Goal: Check status: Check status

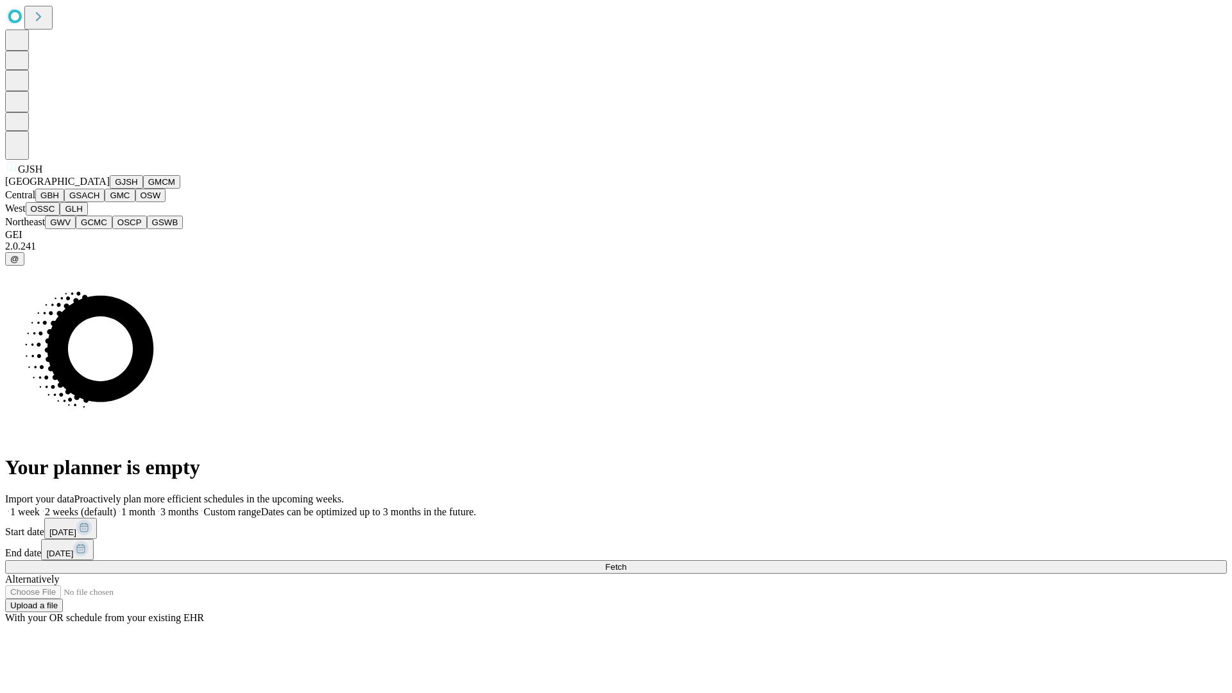
click at [110, 189] on button "GJSH" at bounding box center [126, 181] width 33 height 13
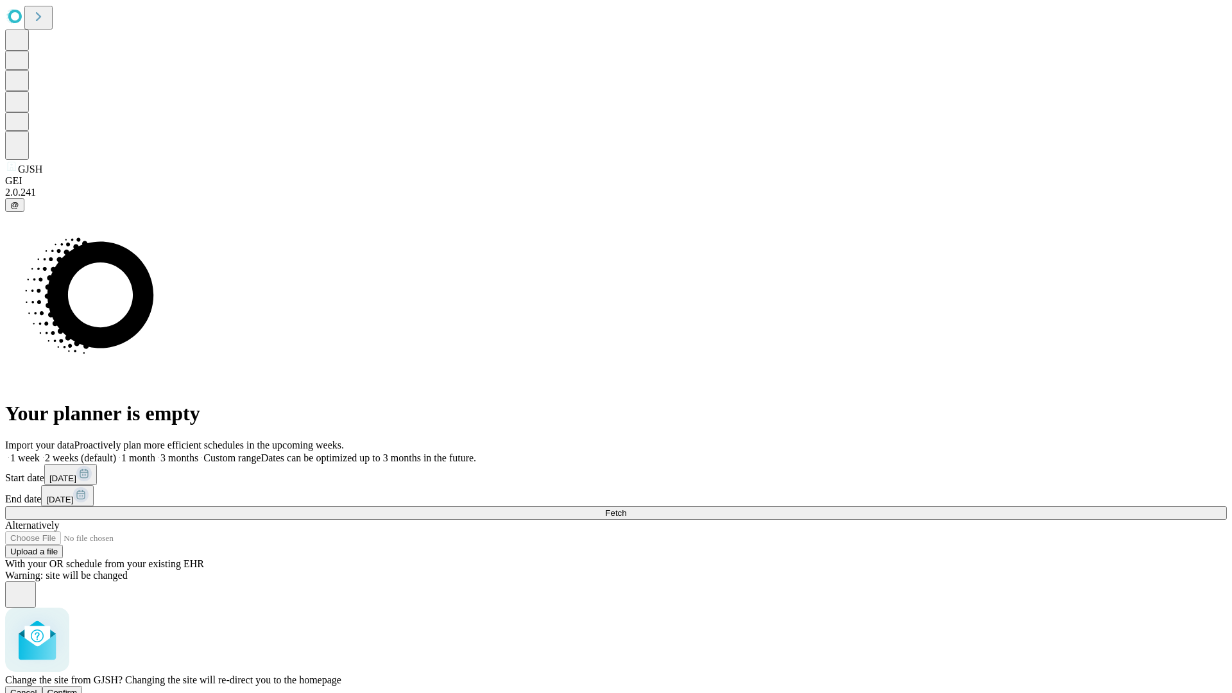
click at [78, 688] on span "Confirm" at bounding box center [62, 693] width 30 height 10
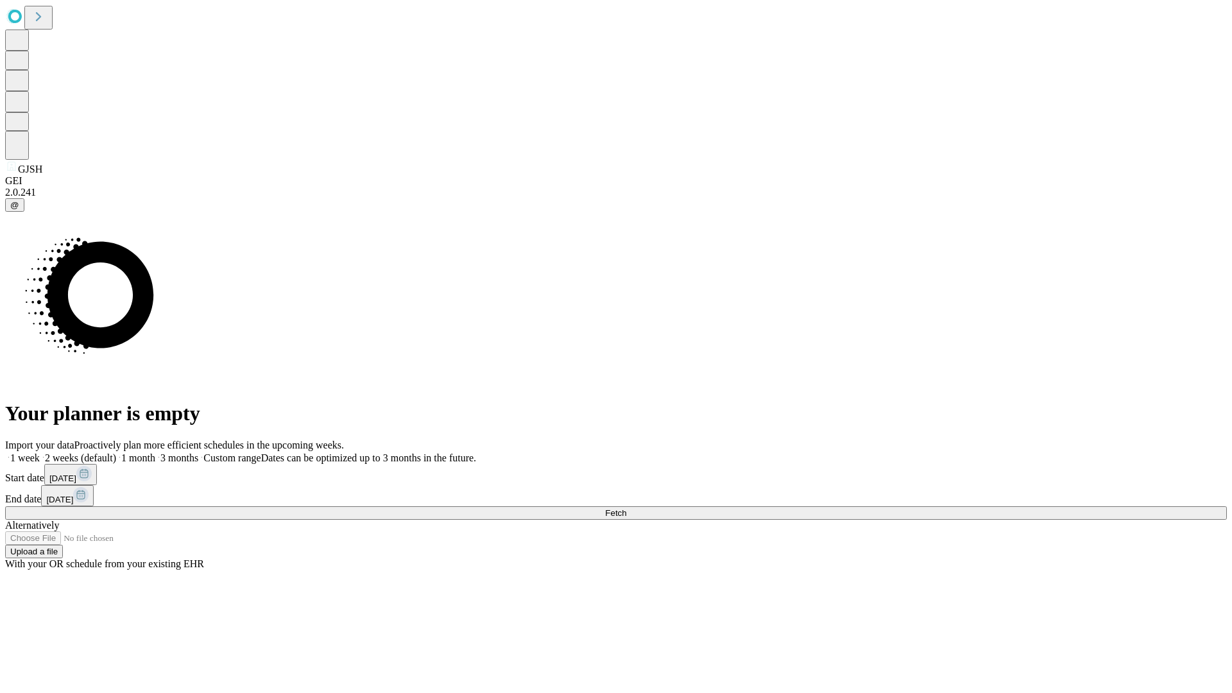
click at [40, 452] on label "1 week" at bounding box center [22, 457] width 35 height 11
click at [626, 508] on span "Fetch" at bounding box center [615, 513] width 21 height 10
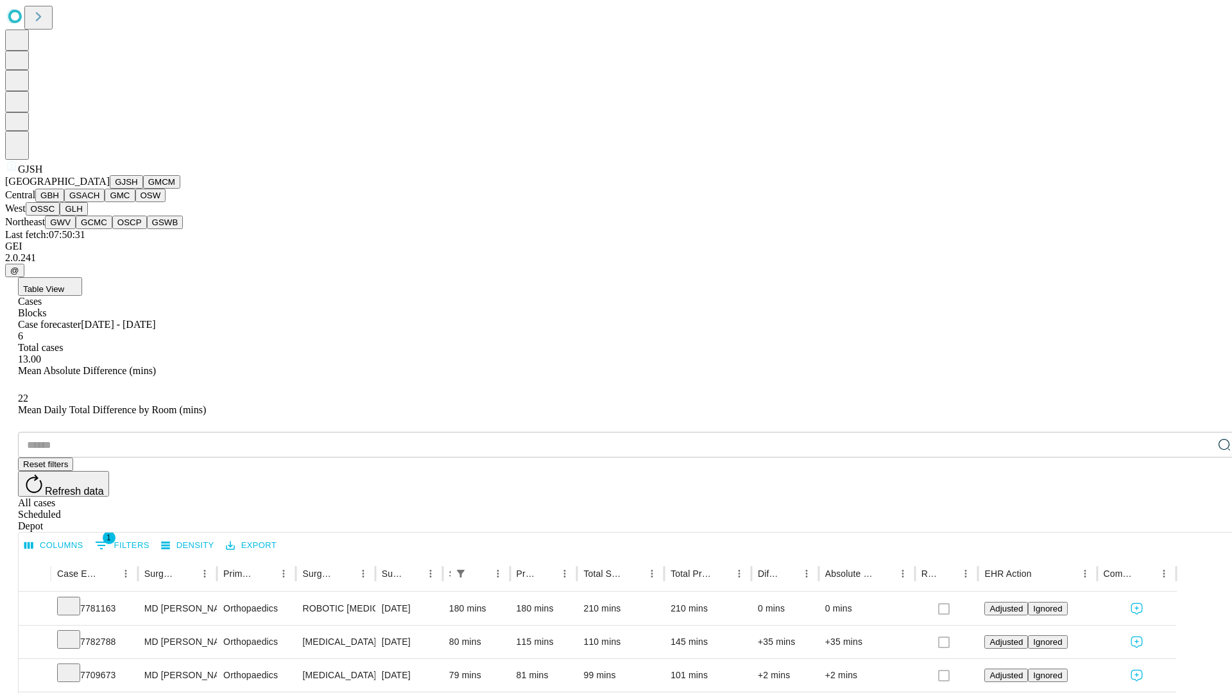
click at [143, 189] on button "GMCM" at bounding box center [161, 181] width 37 height 13
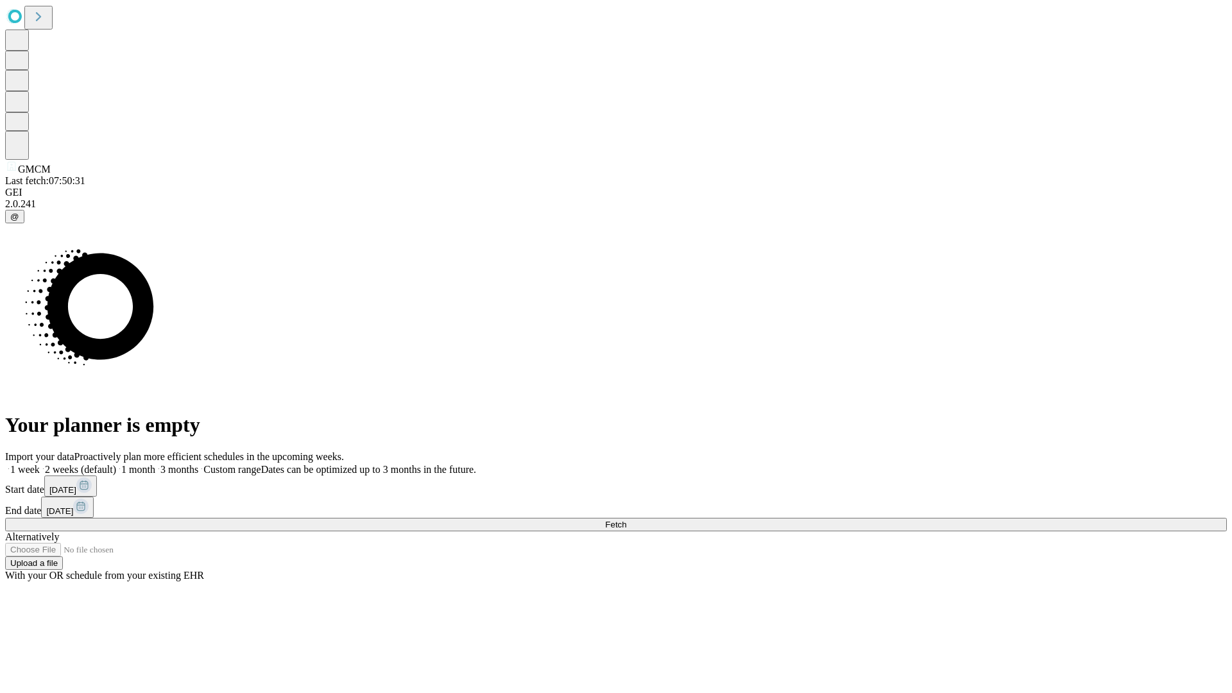
click at [626, 520] on span "Fetch" at bounding box center [615, 525] width 21 height 10
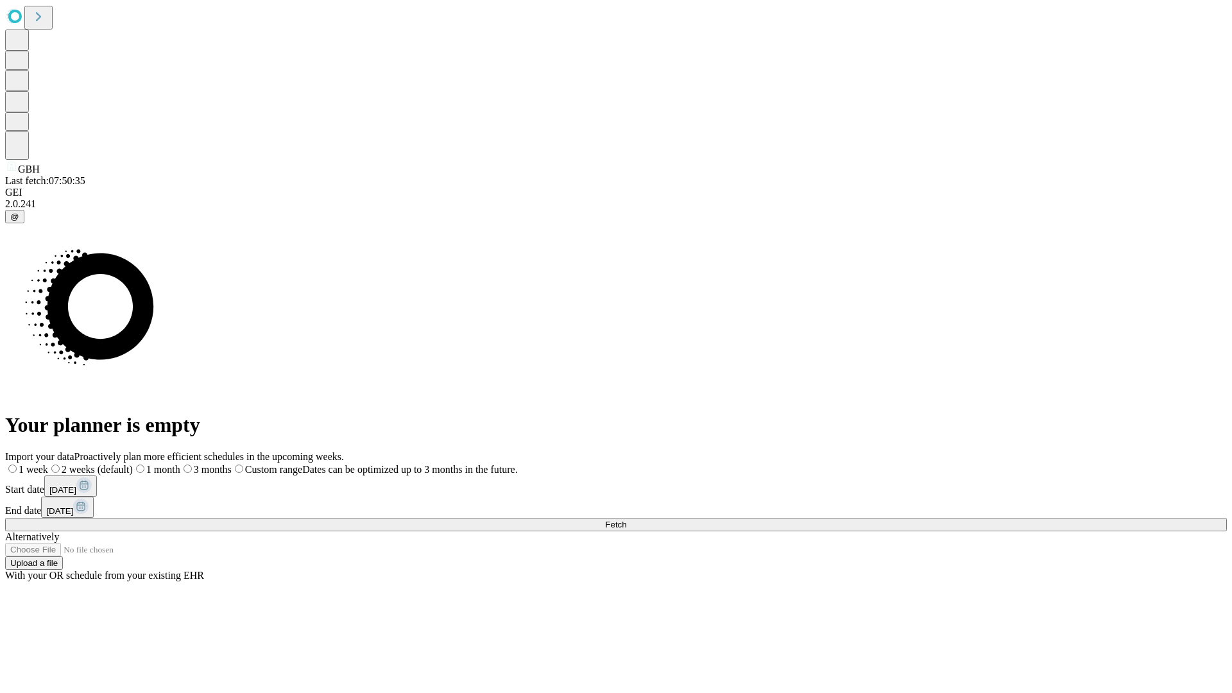
click at [48, 464] on label "1 week" at bounding box center [26, 469] width 43 height 11
click at [626, 520] on span "Fetch" at bounding box center [615, 525] width 21 height 10
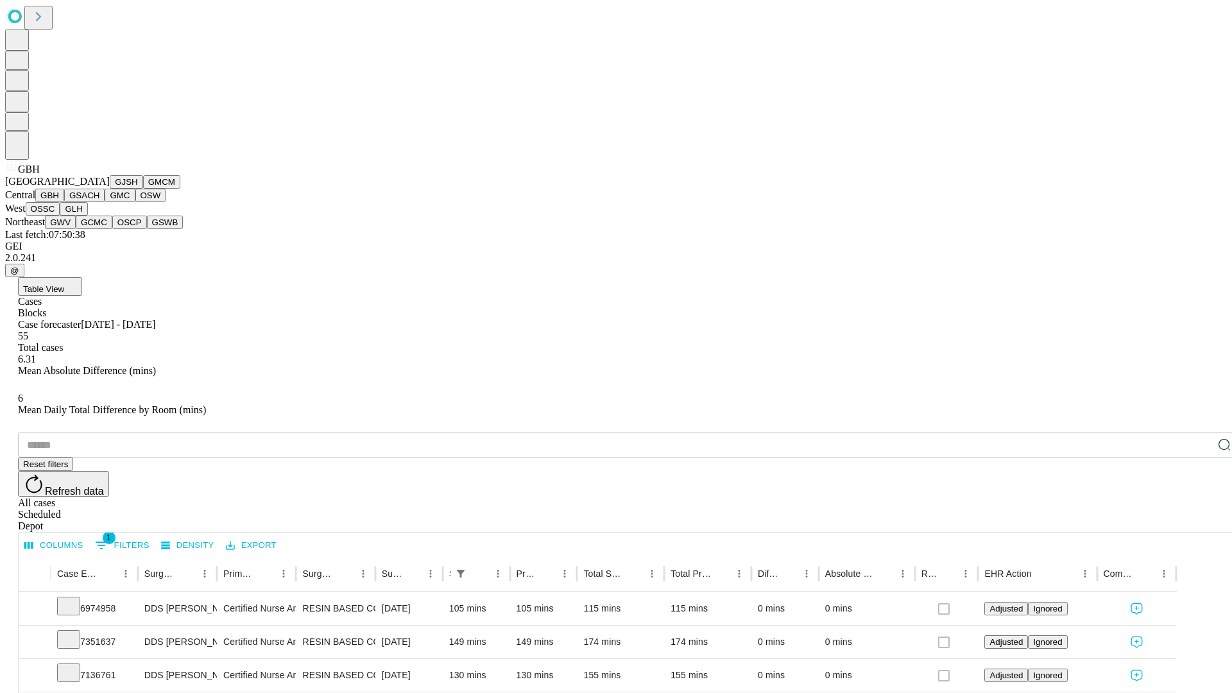
click at [99, 202] on button "GSACH" at bounding box center [84, 195] width 40 height 13
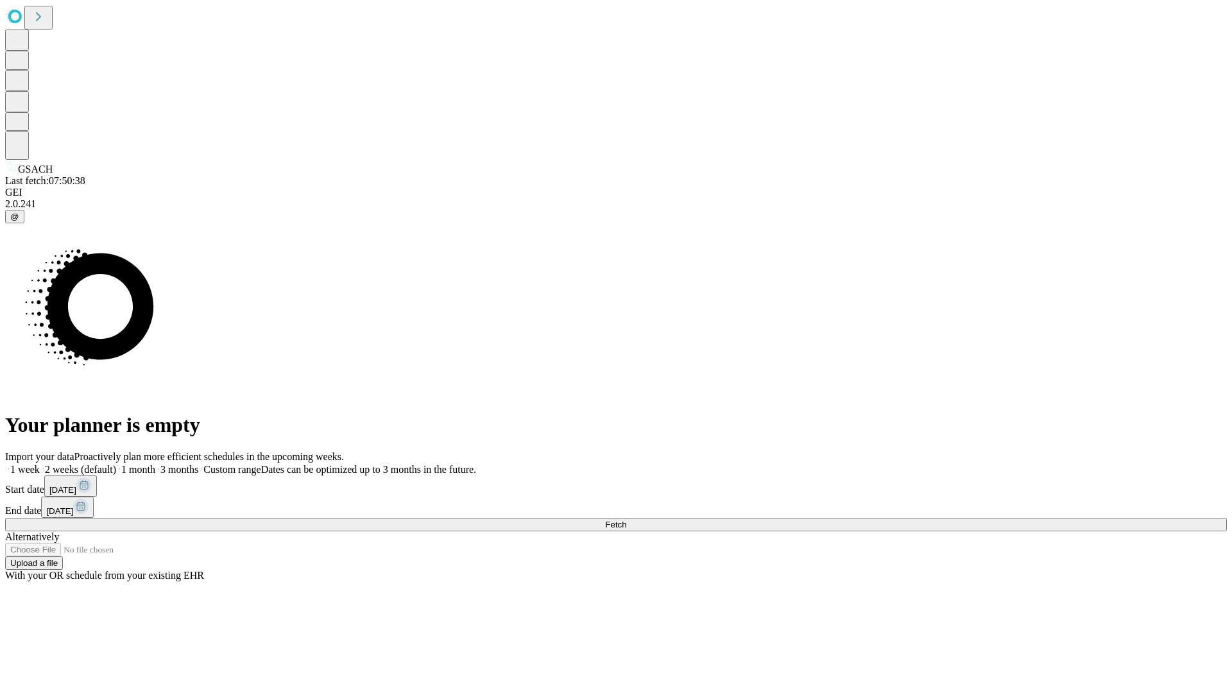
click at [40, 464] on label "1 week" at bounding box center [22, 469] width 35 height 11
click at [626, 520] on span "Fetch" at bounding box center [615, 525] width 21 height 10
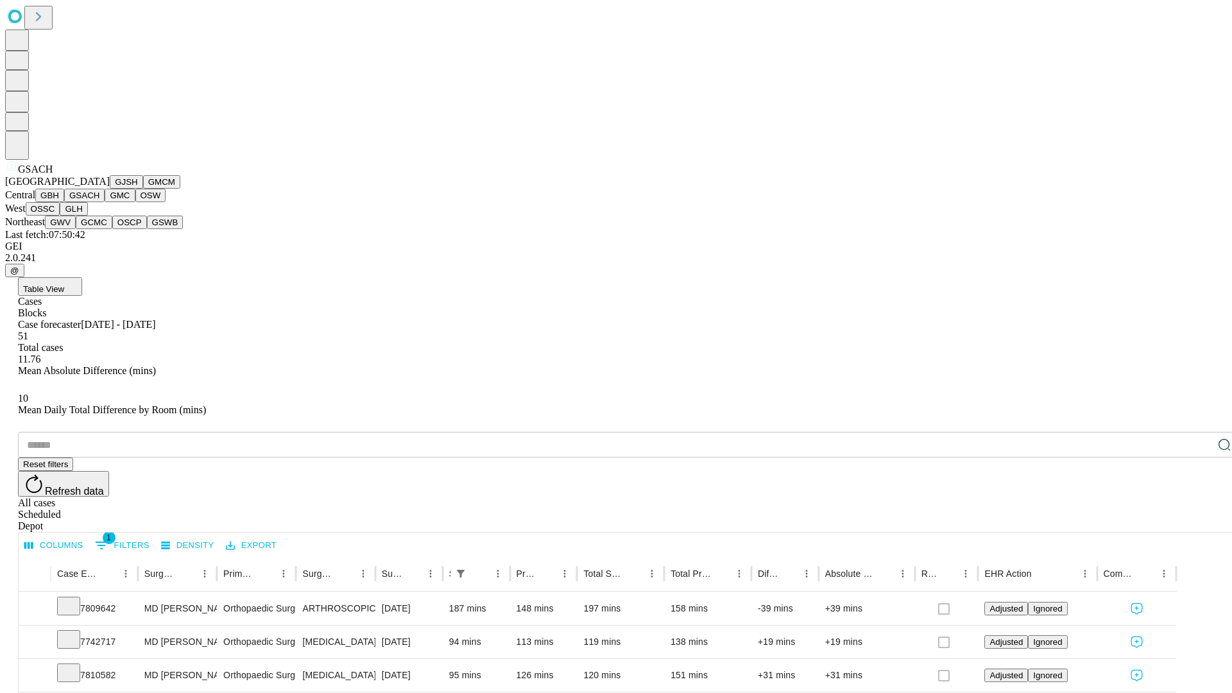
click at [105, 202] on button "GMC" at bounding box center [120, 195] width 30 height 13
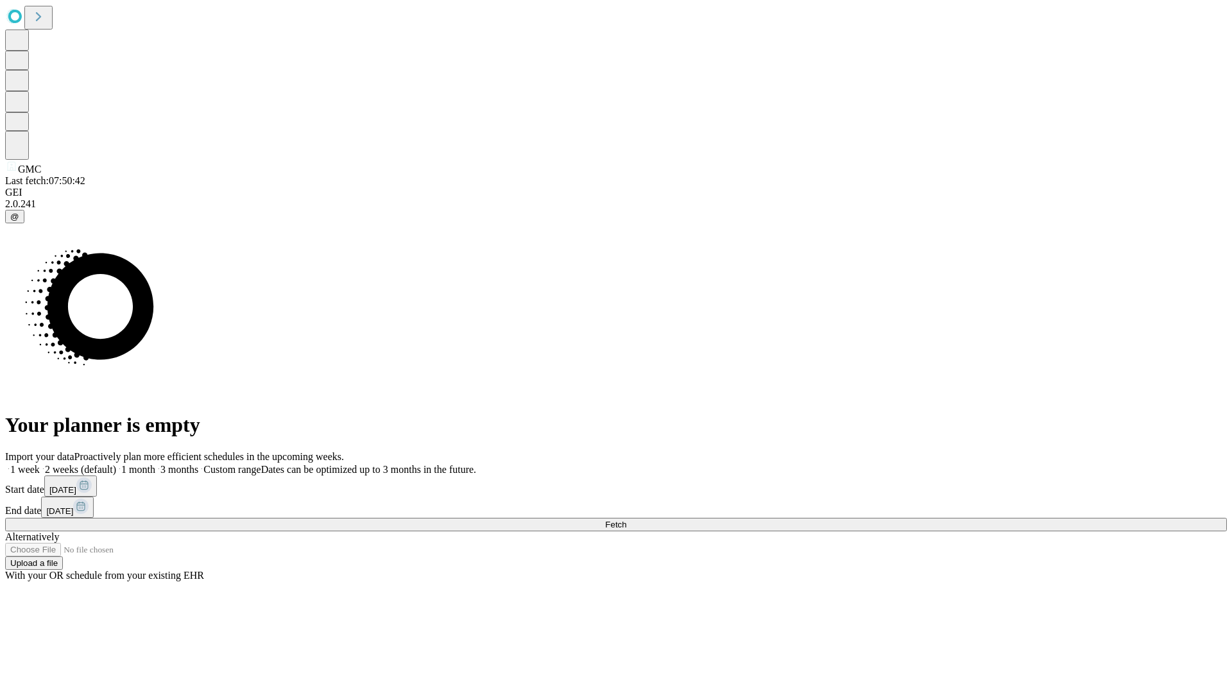
click at [40, 464] on label "1 week" at bounding box center [22, 469] width 35 height 11
click at [626, 520] on span "Fetch" at bounding box center [615, 525] width 21 height 10
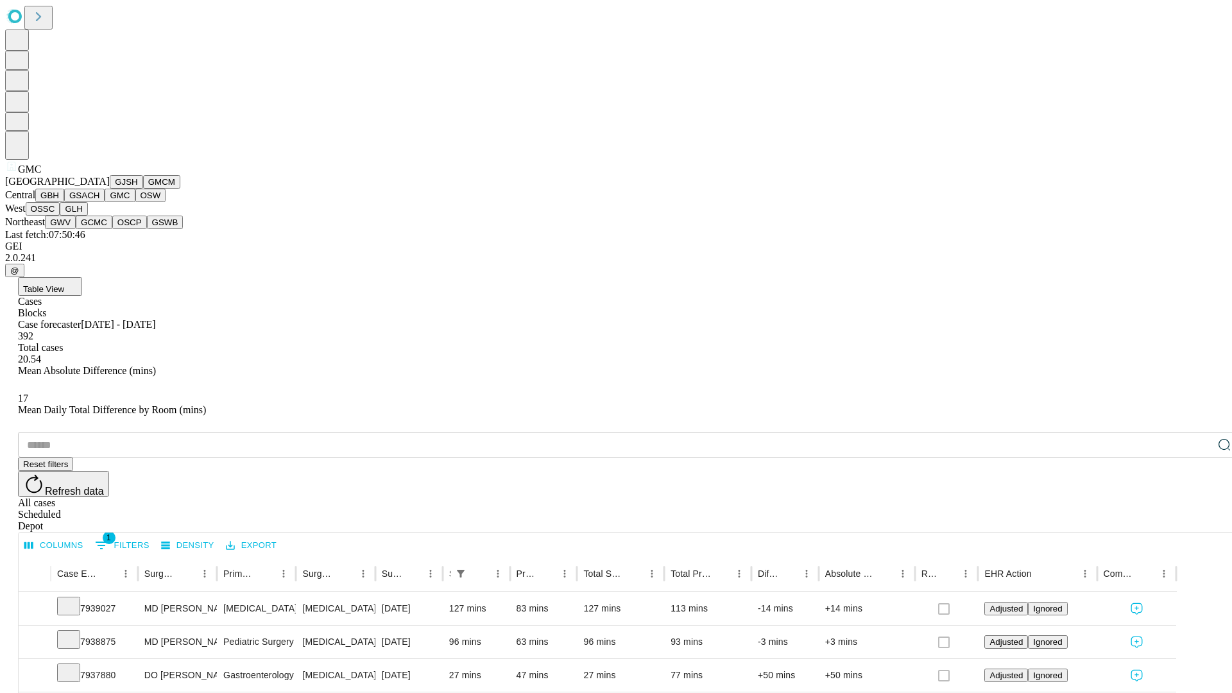
click at [135, 202] on button "OSW" at bounding box center [150, 195] width 31 height 13
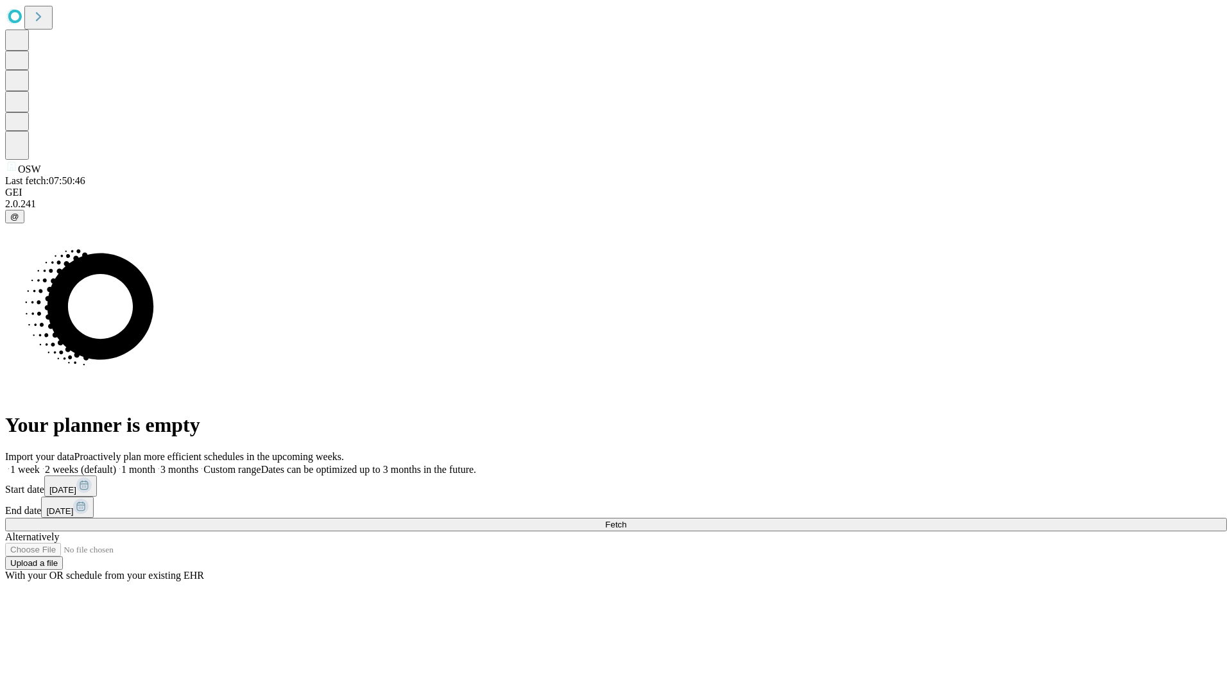
click at [40, 464] on label "1 week" at bounding box center [22, 469] width 35 height 11
click at [626, 520] on span "Fetch" at bounding box center [615, 525] width 21 height 10
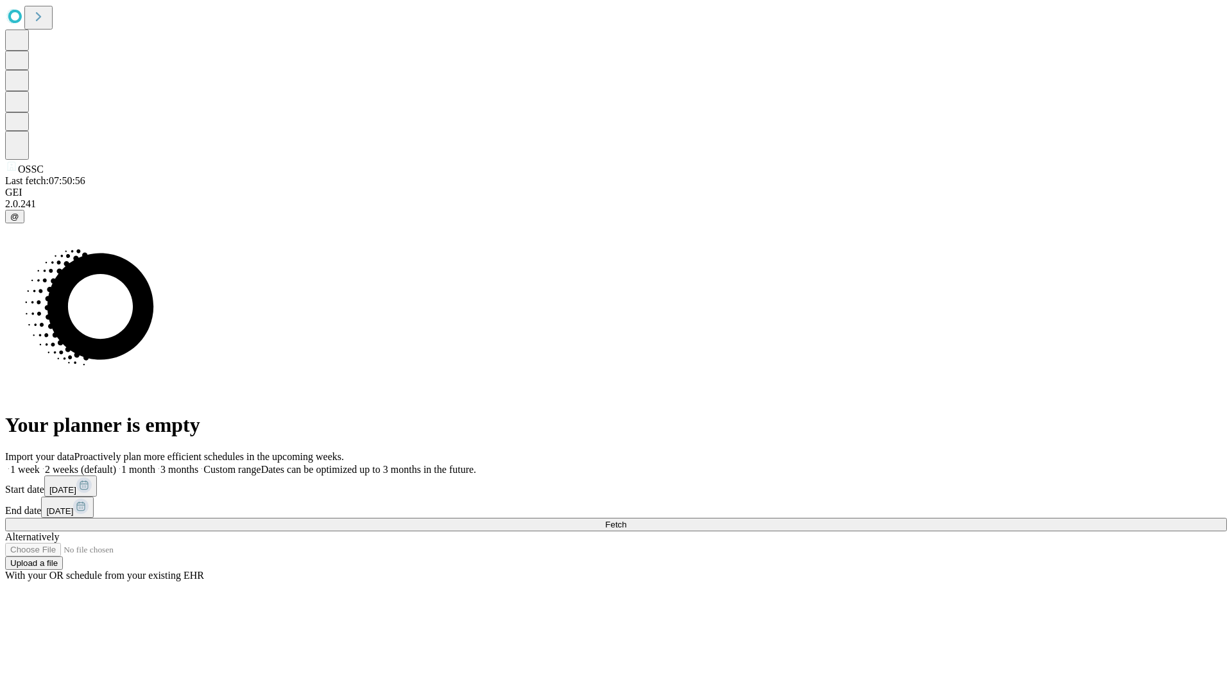
click at [40, 464] on label "1 week" at bounding box center [22, 469] width 35 height 11
click at [626, 520] on span "Fetch" at bounding box center [615, 525] width 21 height 10
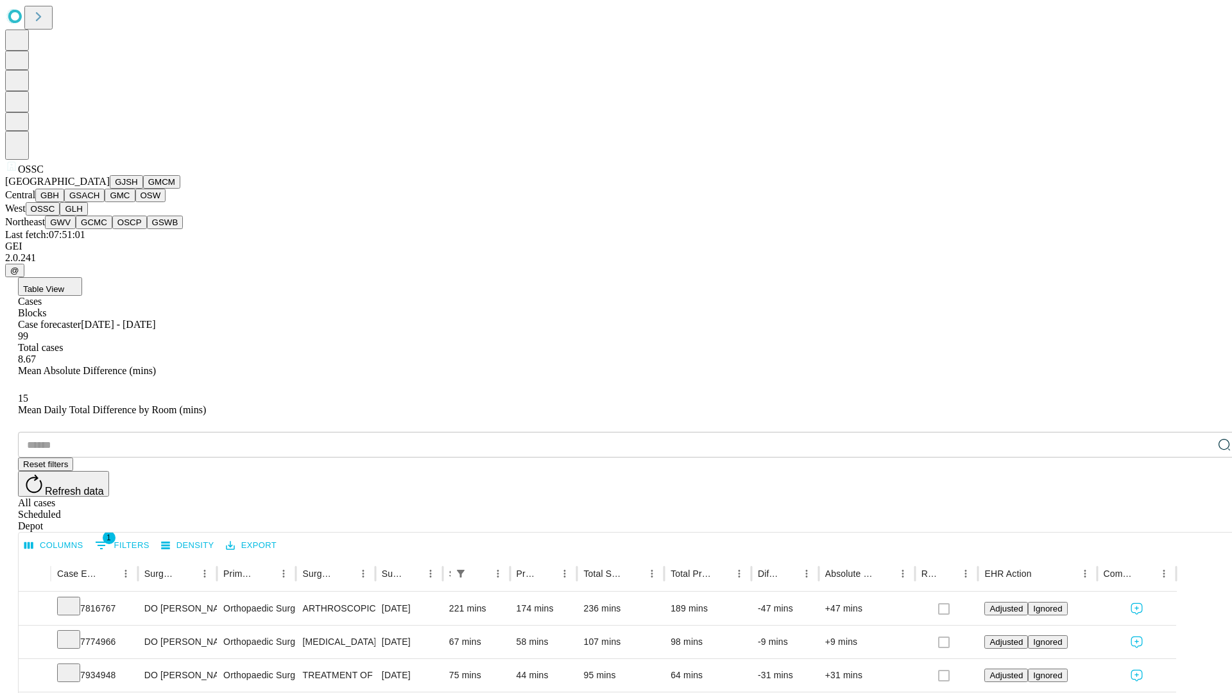
click at [87, 216] on button "GLH" at bounding box center [74, 208] width 28 height 13
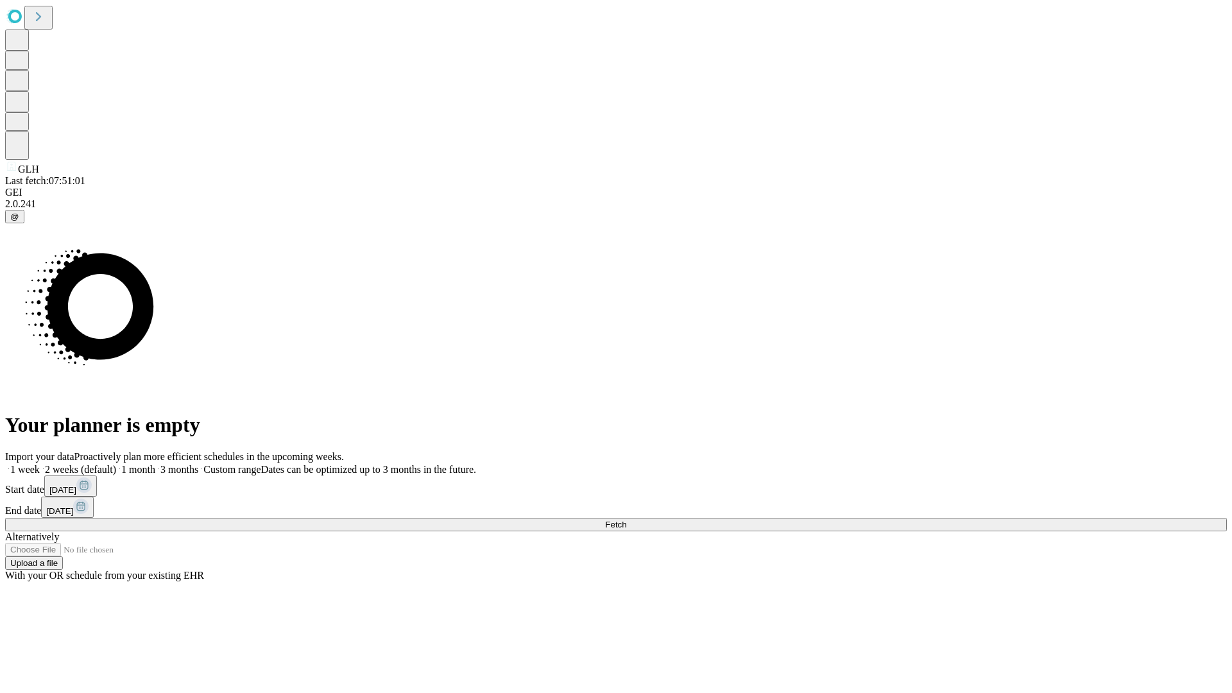
click at [626, 520] on span "Fetch" at bounding box center [615, 525] width 21 height 10
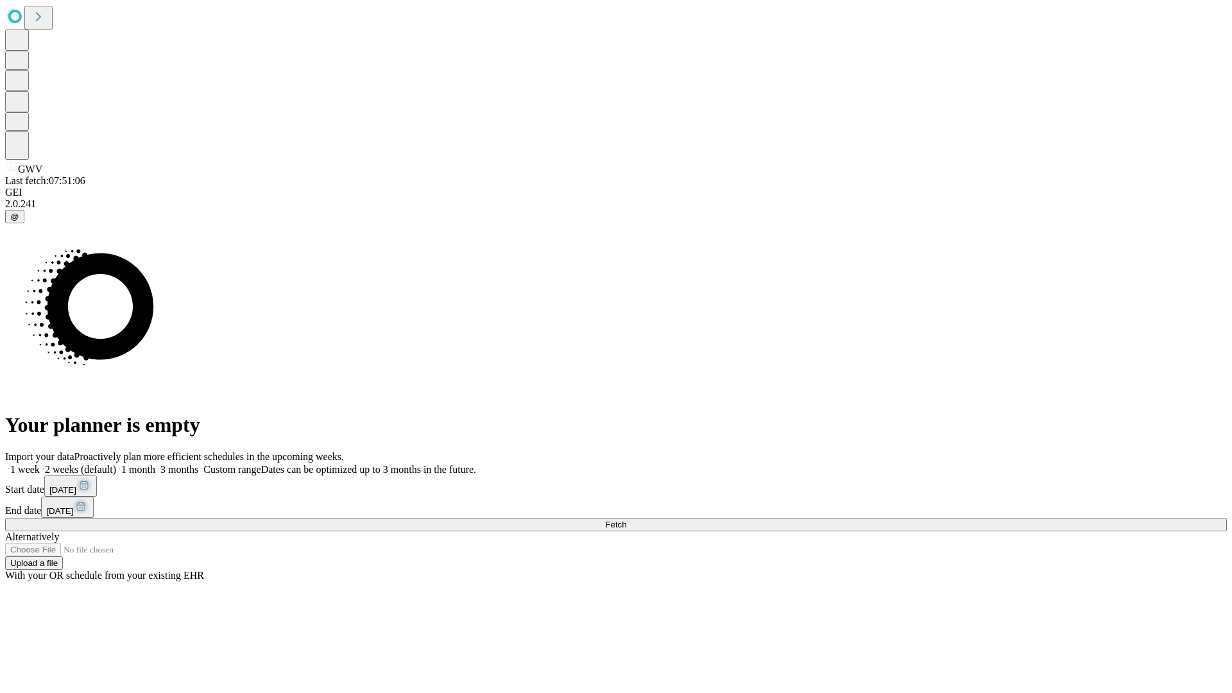
click at [40, 464] on label "1 week" at bounding box center [22, 469] width 35 height 11
click at [626, 520] on span "Fetch" at bounding box center [615, 525] width 21 height 10
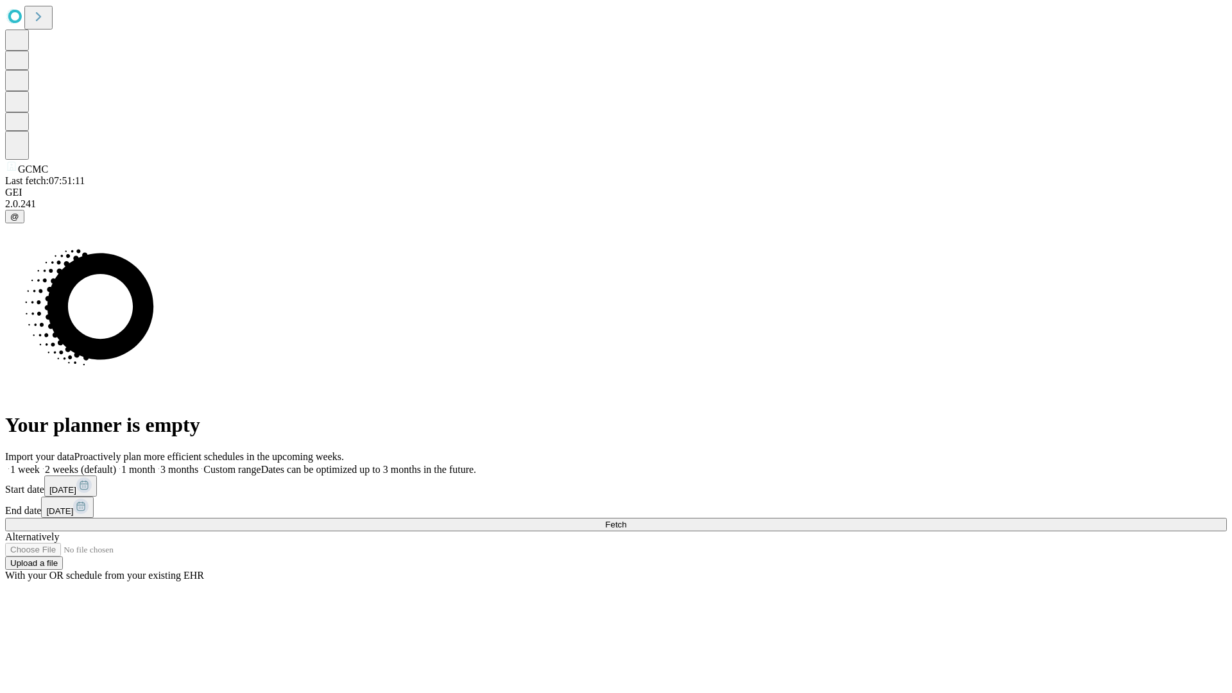
click at [40, 464] on label "1 week" at bounding box center [22, 469] width 35 height 11
click at [626, 520] on span "Fetch" at bounding box center [615, 525] width 21 height 10
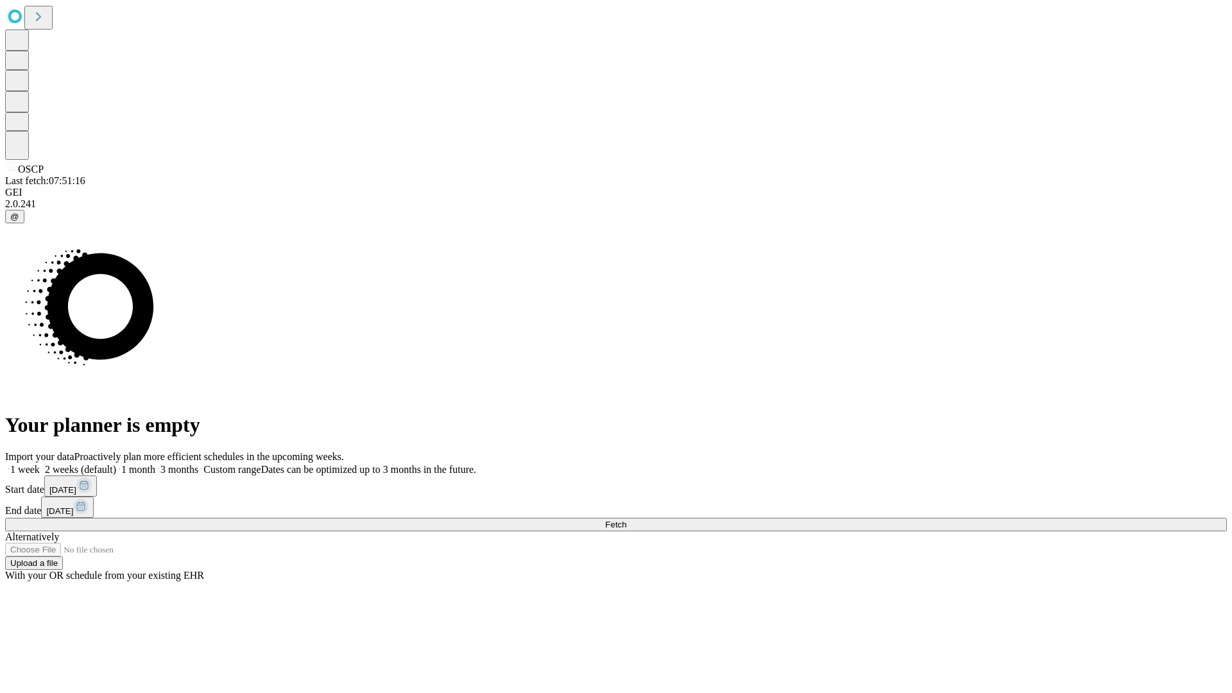
click at [626, 520] on span "Fetch" at bounding box center [615, 525] width 21 height 10
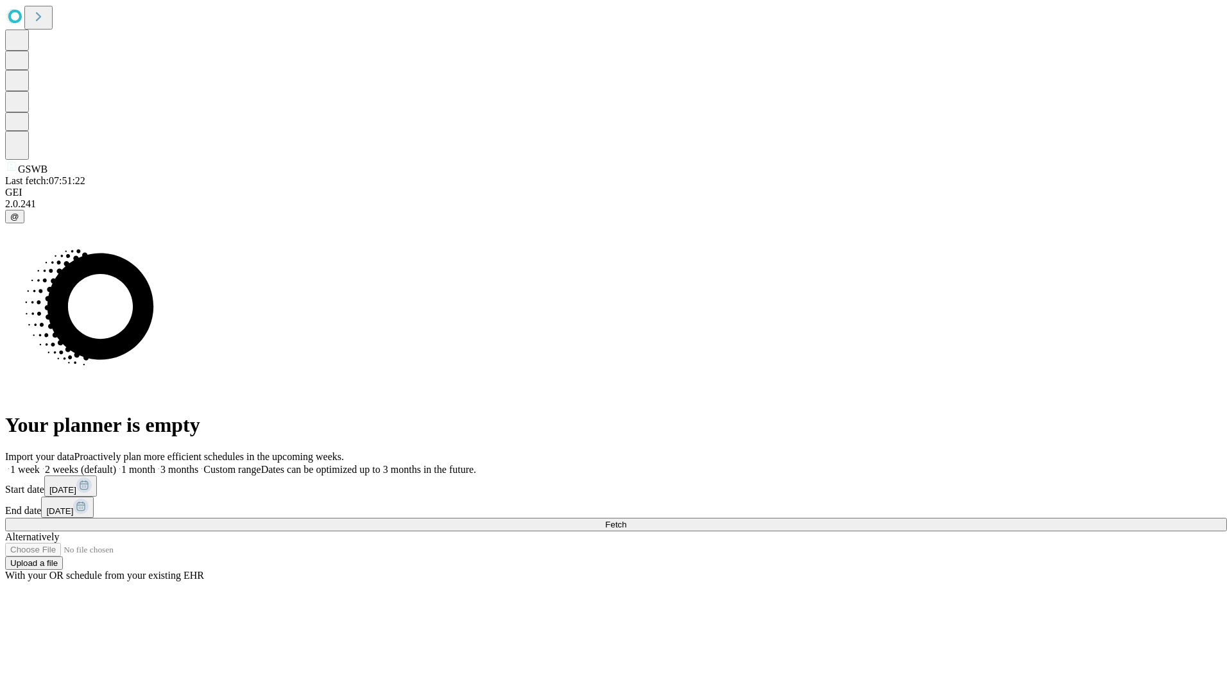
click at [40, 464] on label "1 week" at bounding box center [22, 469] width 35 height 11
click at [626, 520] on span "Fetch" at bounding box center [615, 525] width 21 height 10
